Goal: Task Accomplishment & Management: Use online tool/utility

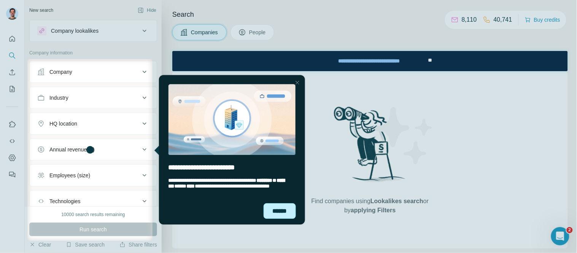
click at [282, 208] on div "******" at bounding box center [280, 211] width 32 height 16
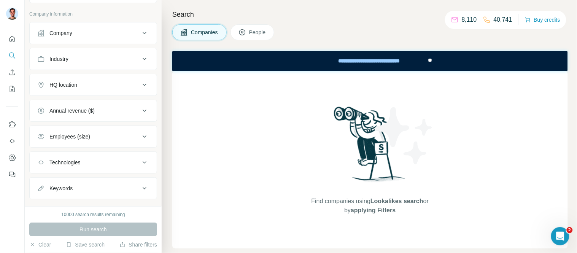
scroll to position [54, 0]
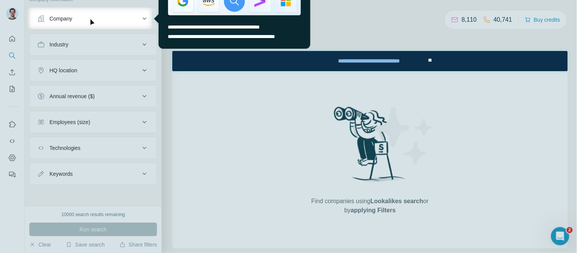
click at [344, 113] on div at bounding box center [289, 141] width 578 height 224
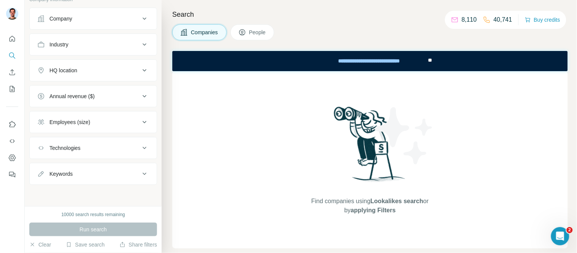
click at [87, 16] on div "Company" at bounding box center [88, 19] width 103 height 8
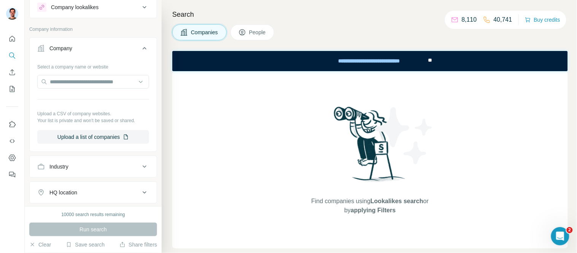
scroll to position [0, 0]
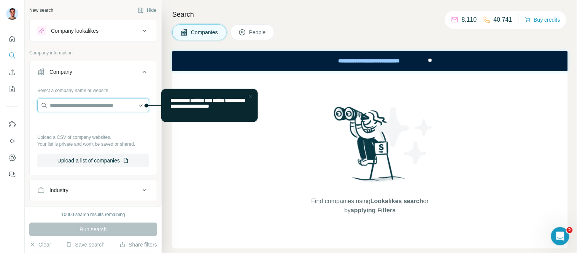
click at [67, 105] on input "text" at bounding box center [93, 106] width 112 height 14
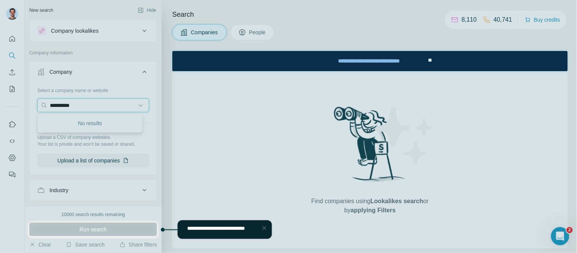
type input "**********"
click at [271, 125] on div at bounding box center [289, 110] width 578 height 221
click at [264, 227] on div "Close Step" at bounding box center [264, 227] width 9 height 9
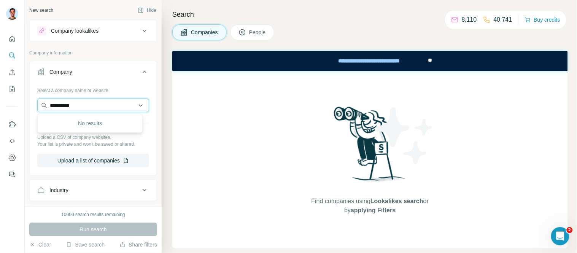
drag, startPoint x: 82, startPoint y: 107, endPoint x: 86, endPoint y: 108, distance: 3.9
click at [83, 108] on input "**********" at bounding box center [93, 106] width 112 height 14
drag, startPoint x: 96, startPoint y: 105, endPoint x: 43, endPoint y: 107, distance: 53.7
click at [43, 107] on input "**********" at bounding box center [93, 106] width 112 height 14
click at [291, 128] on div "Find companies using Lookalikes search or by applying Filters" at bounding box center [370, 159] width 396 height 177
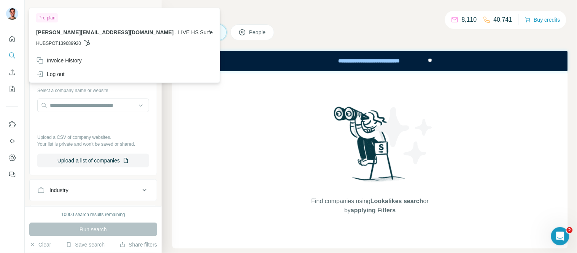
click at [16, 10] on img at bounding box center [12, 14] width 12 height 12
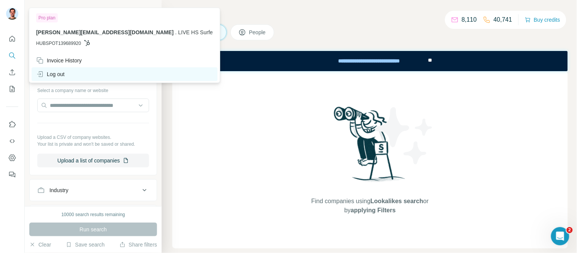
click at [55, 72] on div "Log out" at bounding box center [50, 74] width 29 height 8
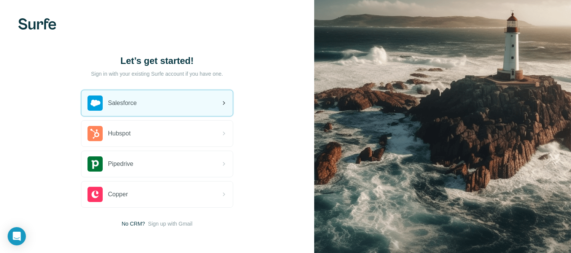
click at [135, 108] on div "Salesforce" at bounding box center [112, 103] width 49 height 15
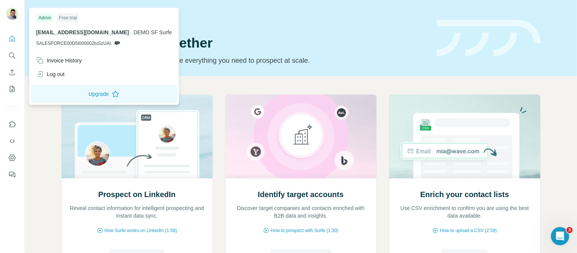
click at [13, 13] on img at bounding box center [12, 14] width 12 height 12
click at [56, 73] on div "Log out" at bounding box center [50, 74] width 29 height 8
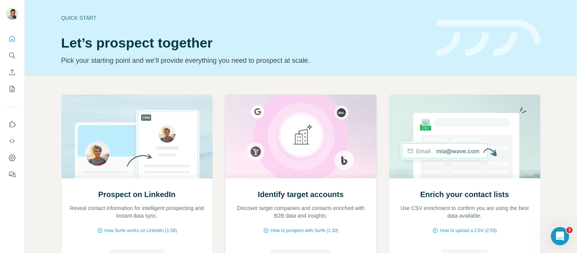
click at [289, 143] on img at bounding box center [301, 137] width 152 height 84
click at [298, 230] on span "How to prospect with Surfe (1:30)" at bounding box center [305, 230] width 68 height 7
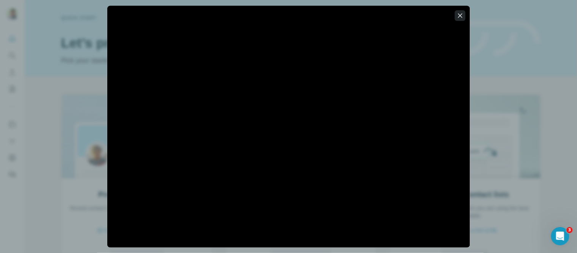
click at [460, 18] on icon "button" at bounding box center [461, 16] width 8 height 8
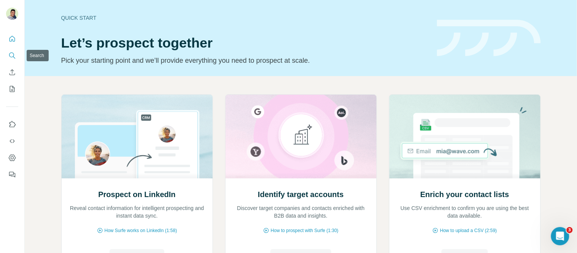
click at [14, 61] on button "Search" at bounding box center [12, 56] width 12 height 14
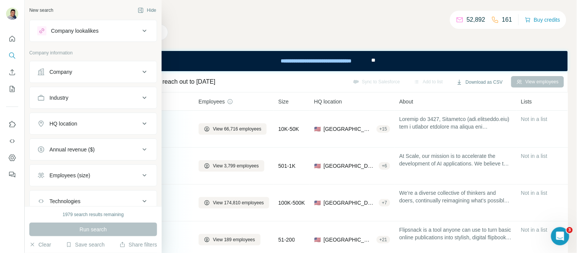
click at [85, 74] on div "Company" at bounding box center [88, 72] width 103 height 8
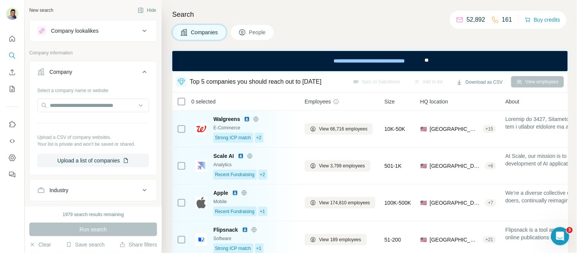
click at [71, 71] on div "Company" at bounding box center [60, 72] width 23 height 8
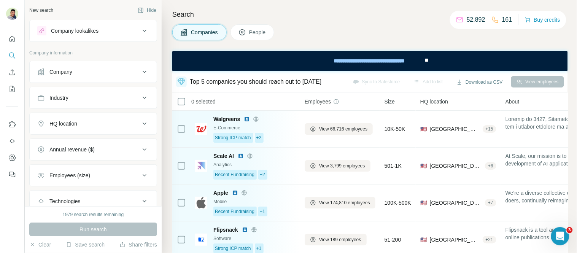
click at [96, 37] on button "Company lookalikes" at bounding box center [93, 31] width 127 height 18
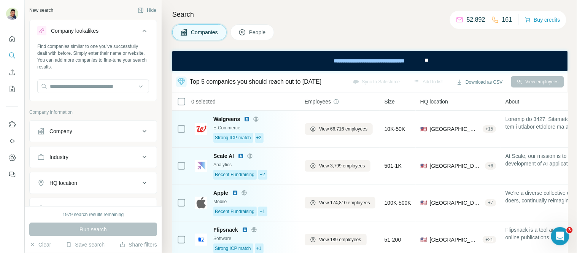
click at [81, 43] on div "Find companies similar to one you've successfully dealt with before. Simply ent…" at bounding box center [93, 56] width 112 height 27
click at [82, 124] on button "Company" at bounding box center [93, 131] width 127 height 18
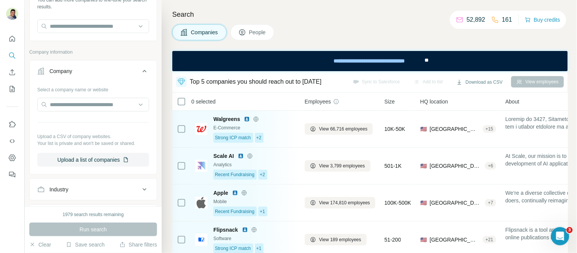
scroll to position [84, 0]
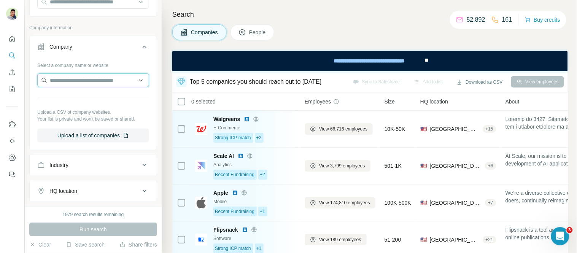
click at [62, 83] on input "text" at bounding box center [93, 80] width 112 height 14
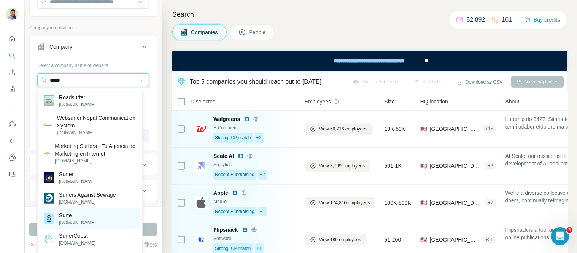
type input "*****"
click at [72, 218] on p "Surfe" at bounding box center [77, 216] width 37 height 8
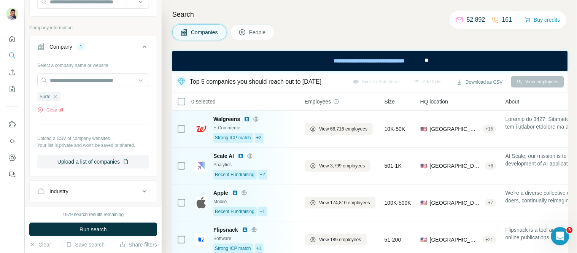
click at [58, 42] on button "Company 1" at bounding box center [93, 48] width 127 height 21
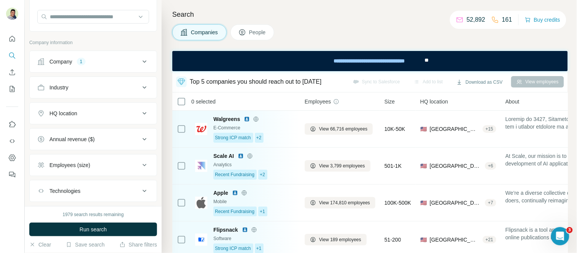
scroll to position [84, 0]
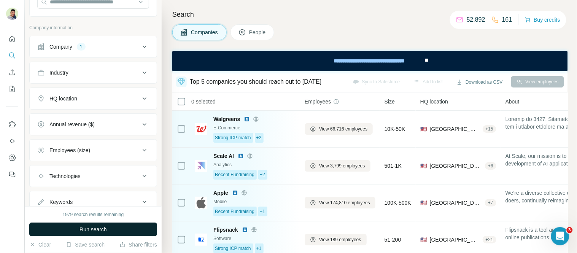
click at [100, 228] on span "Run search" at bounding box center [93, 230] width 27 height 8
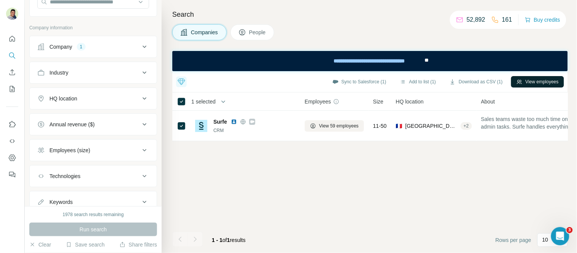
click at [533, 84] on button "View employees" at bounding box center [537, 81] width 53 height 11
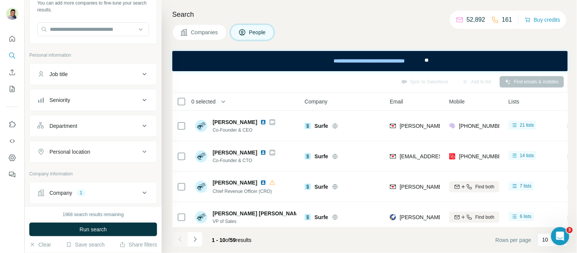
scroll to position [42, 0]
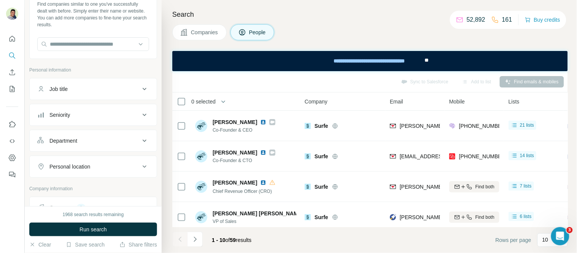
click at [88, 138] on div "Department" at bounding box center [88, 141] width 103 height 8
click at [70, 136] on button "Department" at bounding box center [93, 142] width 127 height 21
click at [67, 117] on div "Seniority" at bounding box center [59, 115] width 21 height 8
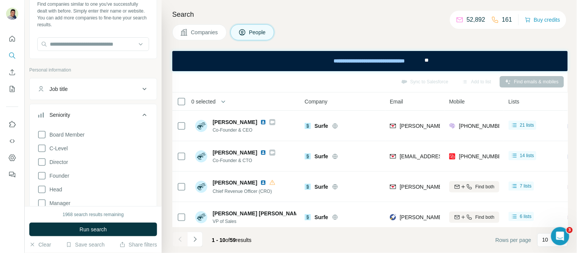
click at [70, 111] on div "Seniority" at bounding box center [59, 115] width 21 height 8
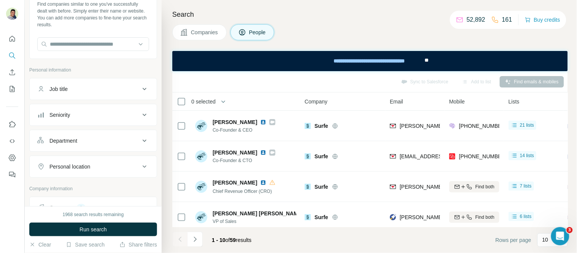
click at [58, 87] on div "Job title" at bounding box center [58, 89] width 18 height 8
click at [60, 85] on div "Job title" at bounding box center [58, 89] width 18 height 8
click at [69, 142] on div "Department" at bounding box center [63, 141] width 28 height 8
click at [68, 142] on div "Department" at bounding box center [63, 141] width 28 height 8
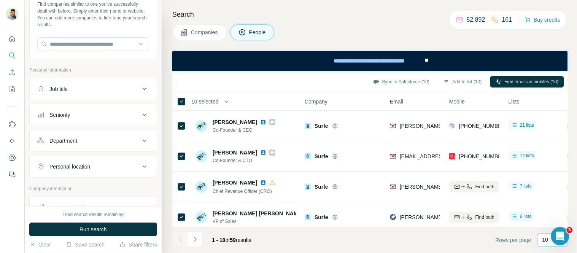
click at [549, 243] on div "10" at bounding box center [552, 240] width 19 height 8
click at [550, 182] on p "60" at bounding box center [548, 182] width 6 height 8
click at [457, 84] on button "Add to list (59)" at bounding box center [462, 81] width 49 height 11
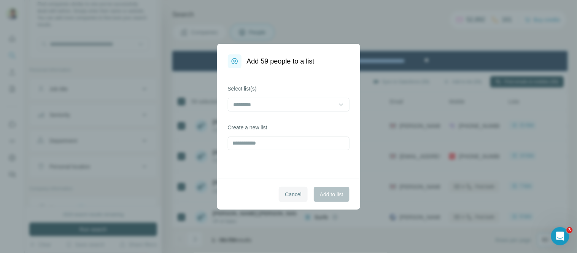
click at [300, 193] on button "Cancel" at bounding box center [293, 194] width 29 height 15
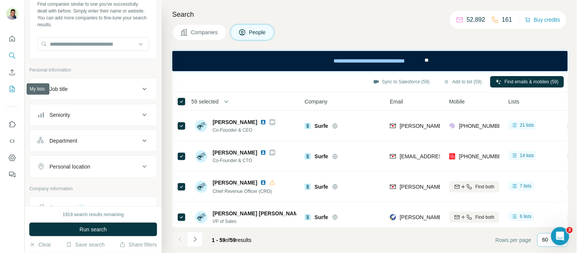
click at [13, 86] on icon "My lists" at bounding box center [12, 89] width 5 height 6
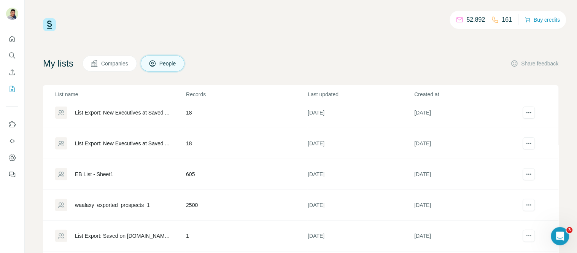
scroll to position [37, 0]
click at [107, 65] on span "Companies" at bounding box center [115, 64] width 28 height 8
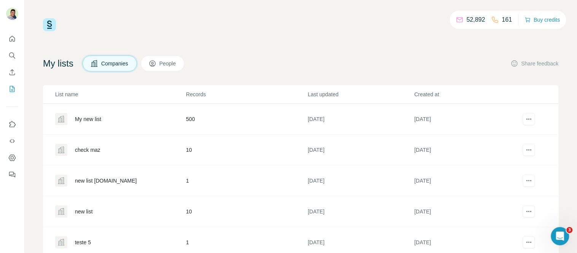
click at [170, 60] on span "People" at bounding box center [168, 64] width 18 height 8
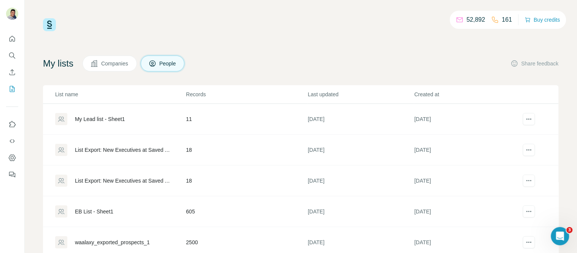
click at [121, 150] on div "List Export: New Executives at Saved Accounts - 03/10/2025 13:34" at bounding box center [124, 150] width 98 height 8
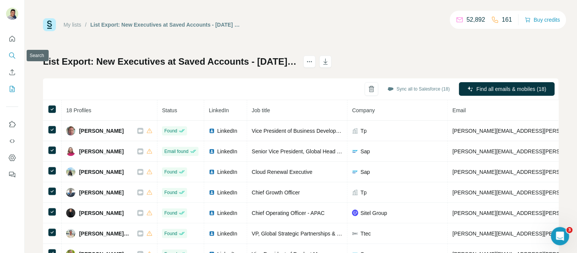
click at [8, 50] on button "Search" at bounding box center [12, 56] width 12 height 14
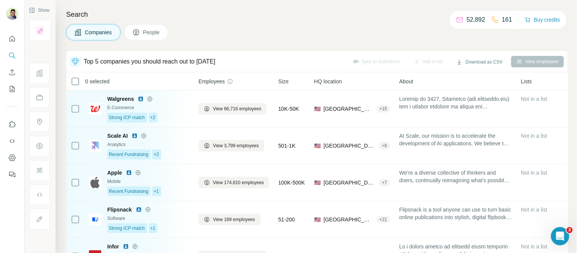
click at [77, 59] on icon at bounding box center [75, 61] width 9 height 9
click at [253, 19] on h4 "Search" at bounding box center [317, 14] width 502 height 11
click at [8, 53] on icon "Search" at bounding box center [12, 56] width 8 height 8
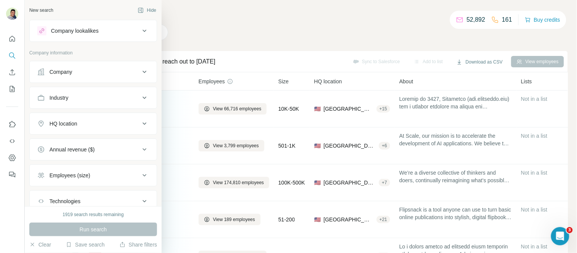
click at [56, 74] on div "Company" at bounding box center [60, 72] width 23 height 8
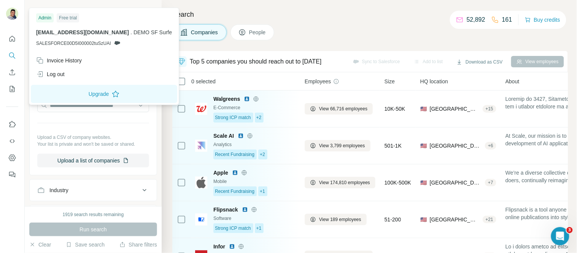
click at [7, 12] on img at bounding box center [12, 14] width 12 height 12
click at [58, 71] on div "Log out" at bounding box center [50, 74] width 29 height 8
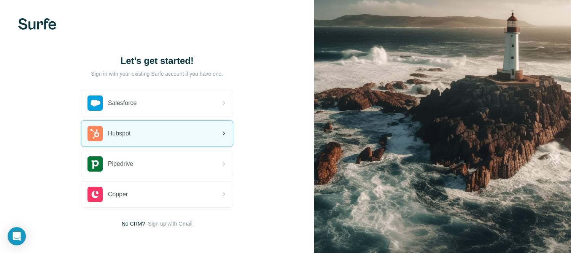
click at [120, 138] on span "Hubspot" at bounding box center [119, 133] width 23 height 9
